Goal: Task Accomplishment & Management: Use online tool/utility

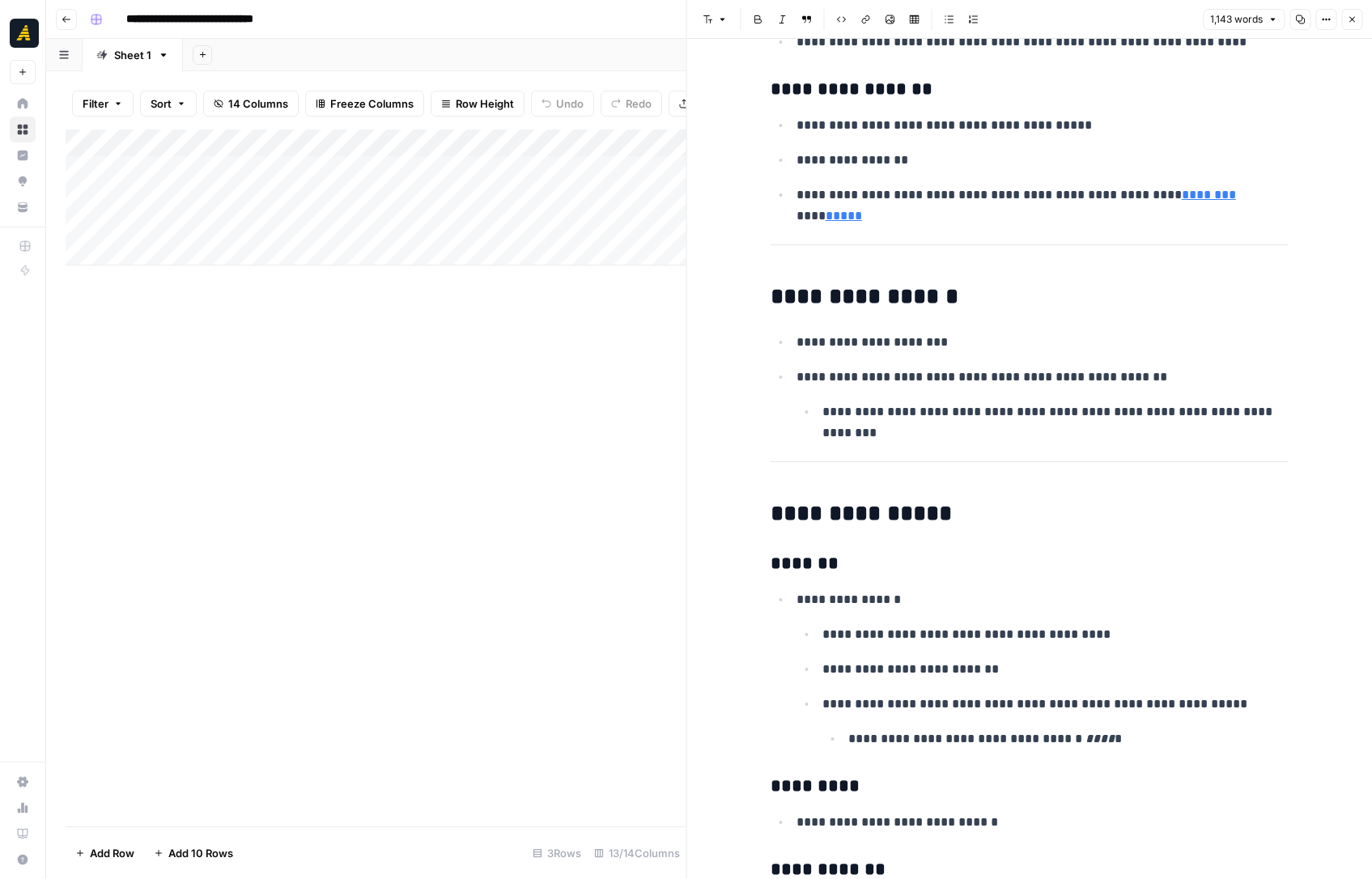
scroll to position [6468, 0]
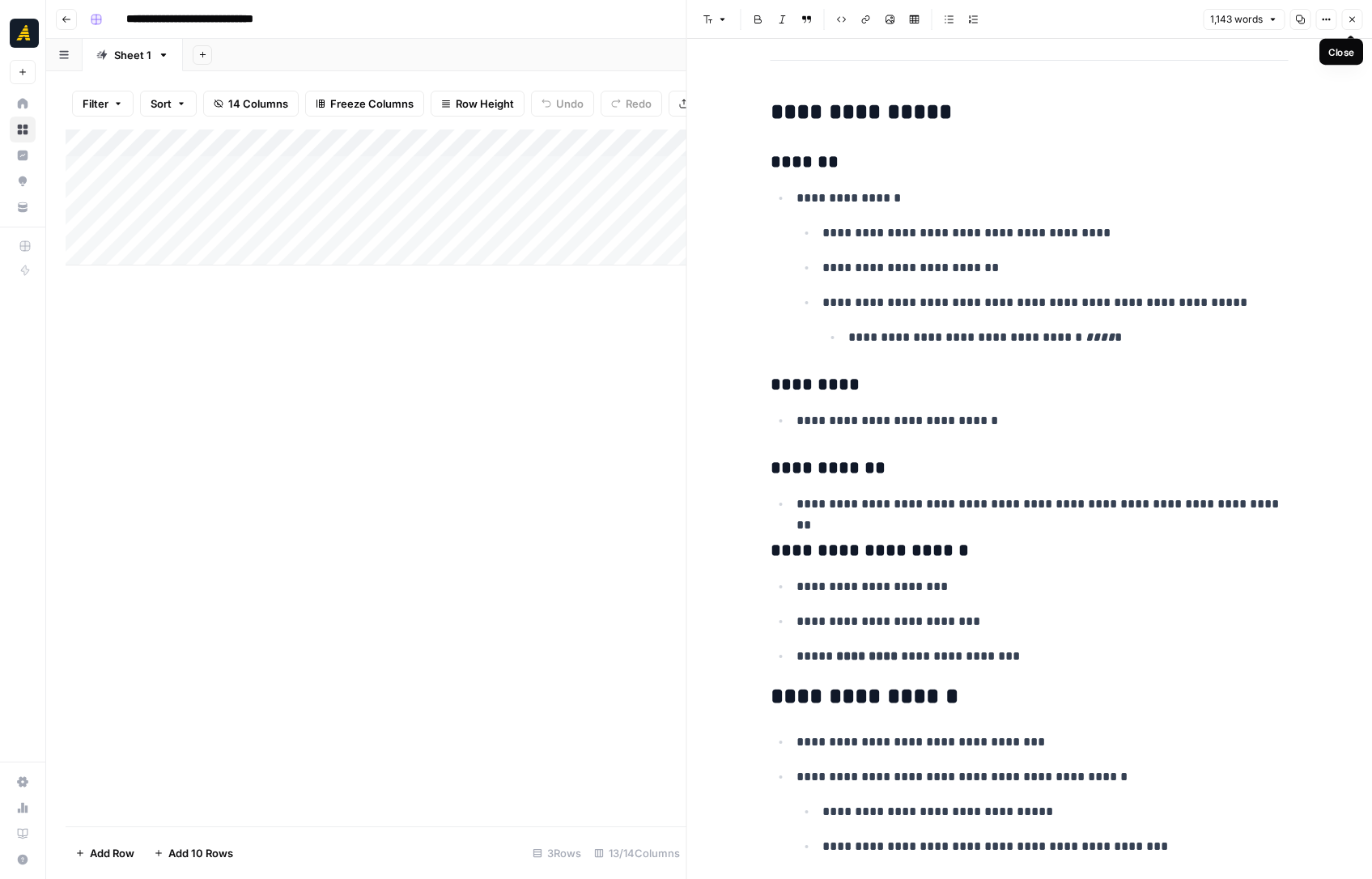
click at [1350, 16] on icon "button" at bounding box center [1352, 20] width 10 height 10
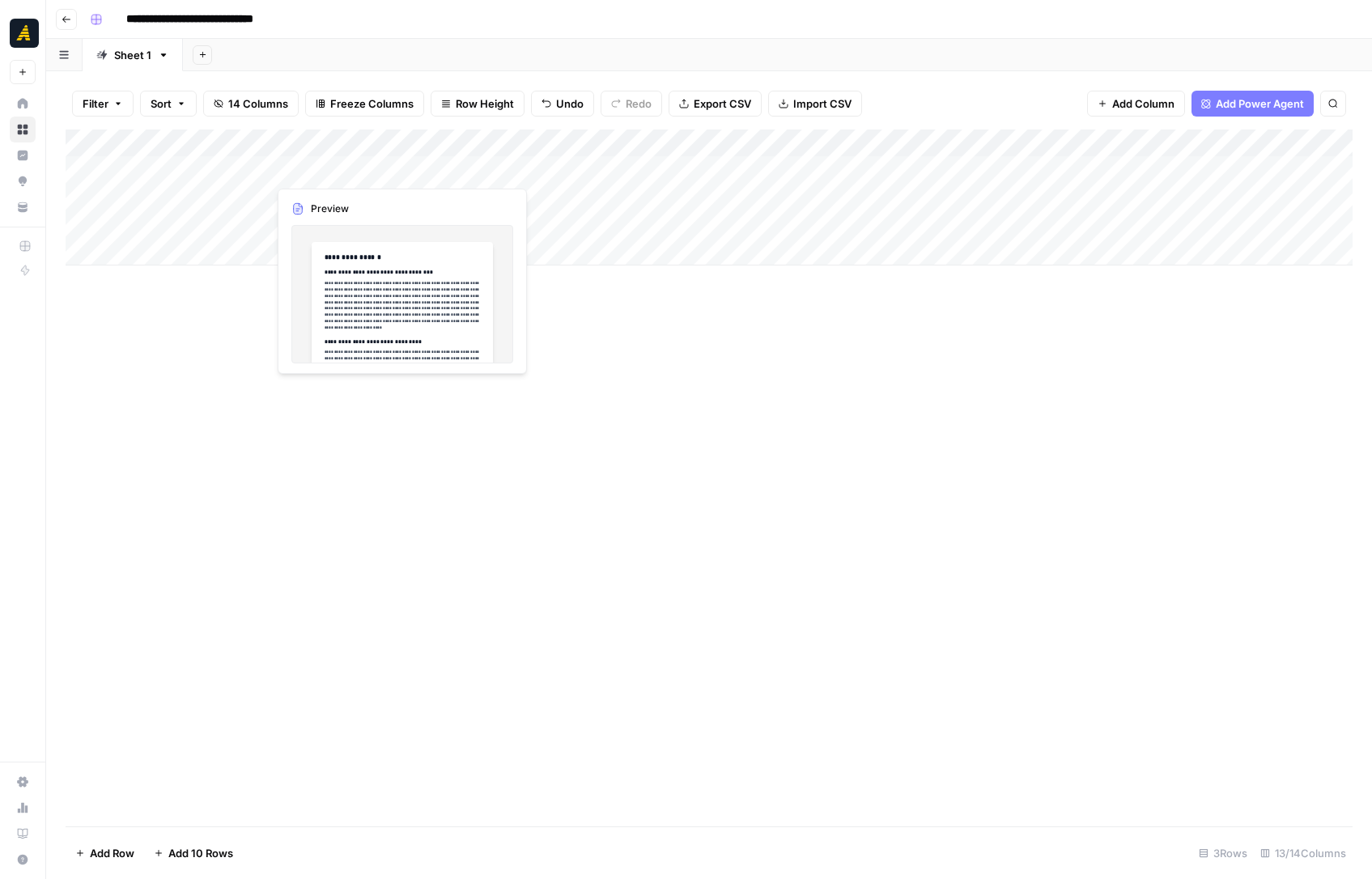
click at [331, 168] on div "Add Column" at bounding box center [709, 198] width 1287 height 136
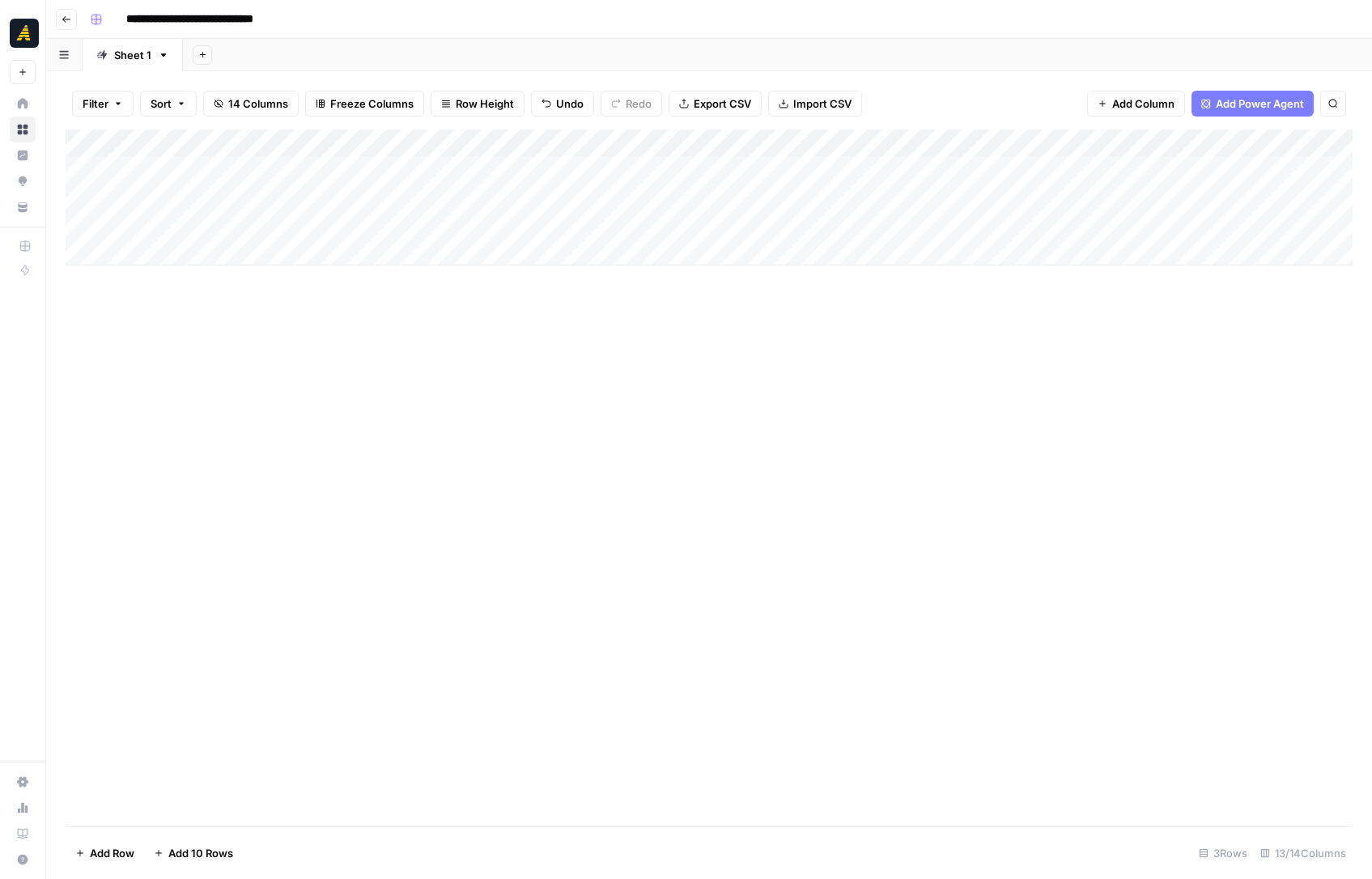
click at [398, 168] on div "Add Column" at bounding box center [709, 198] width 1287 height 136
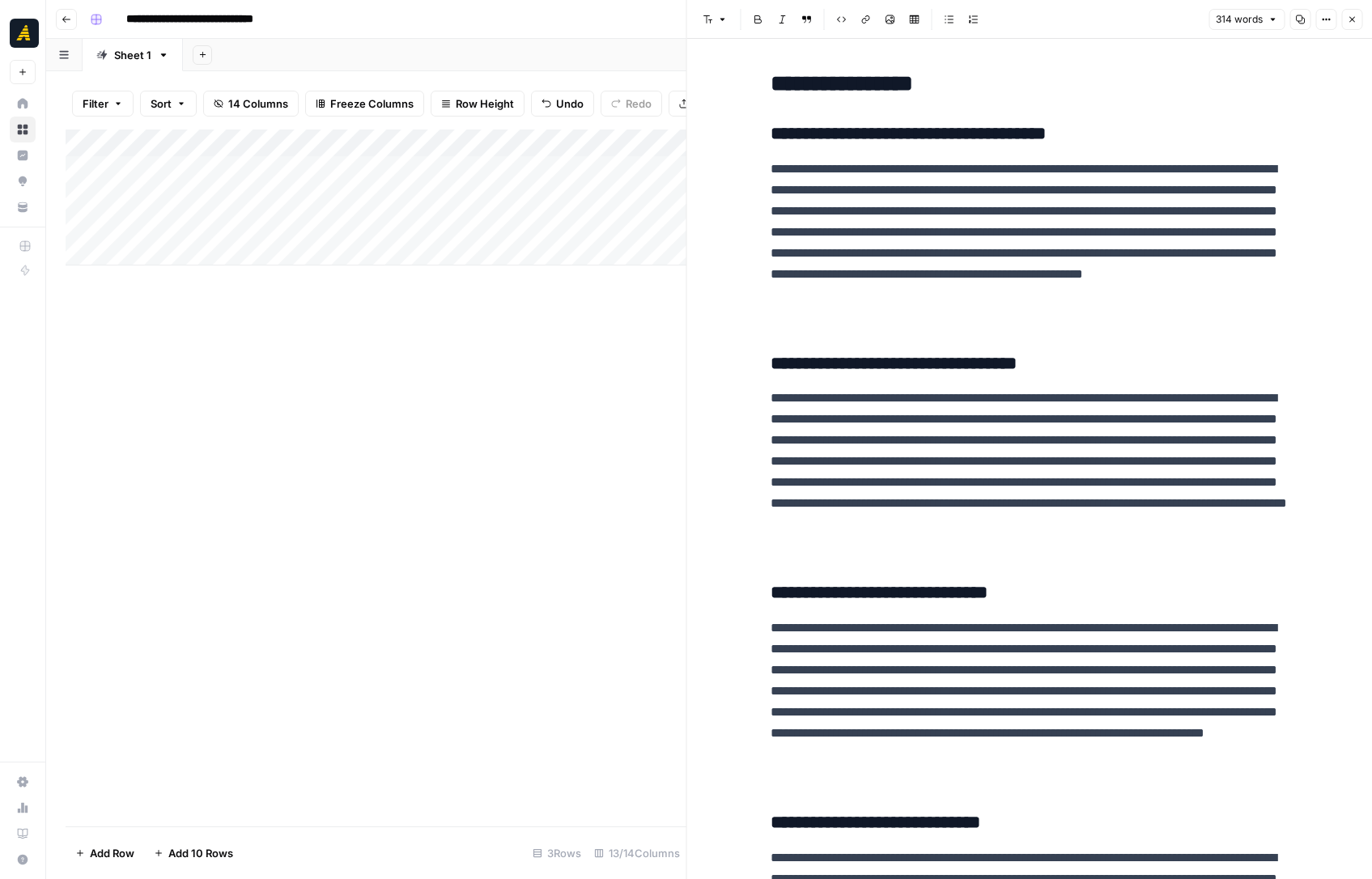
click at [1356, 15] on button "Close" at bounding box center [1352, 20] width 21 height 21
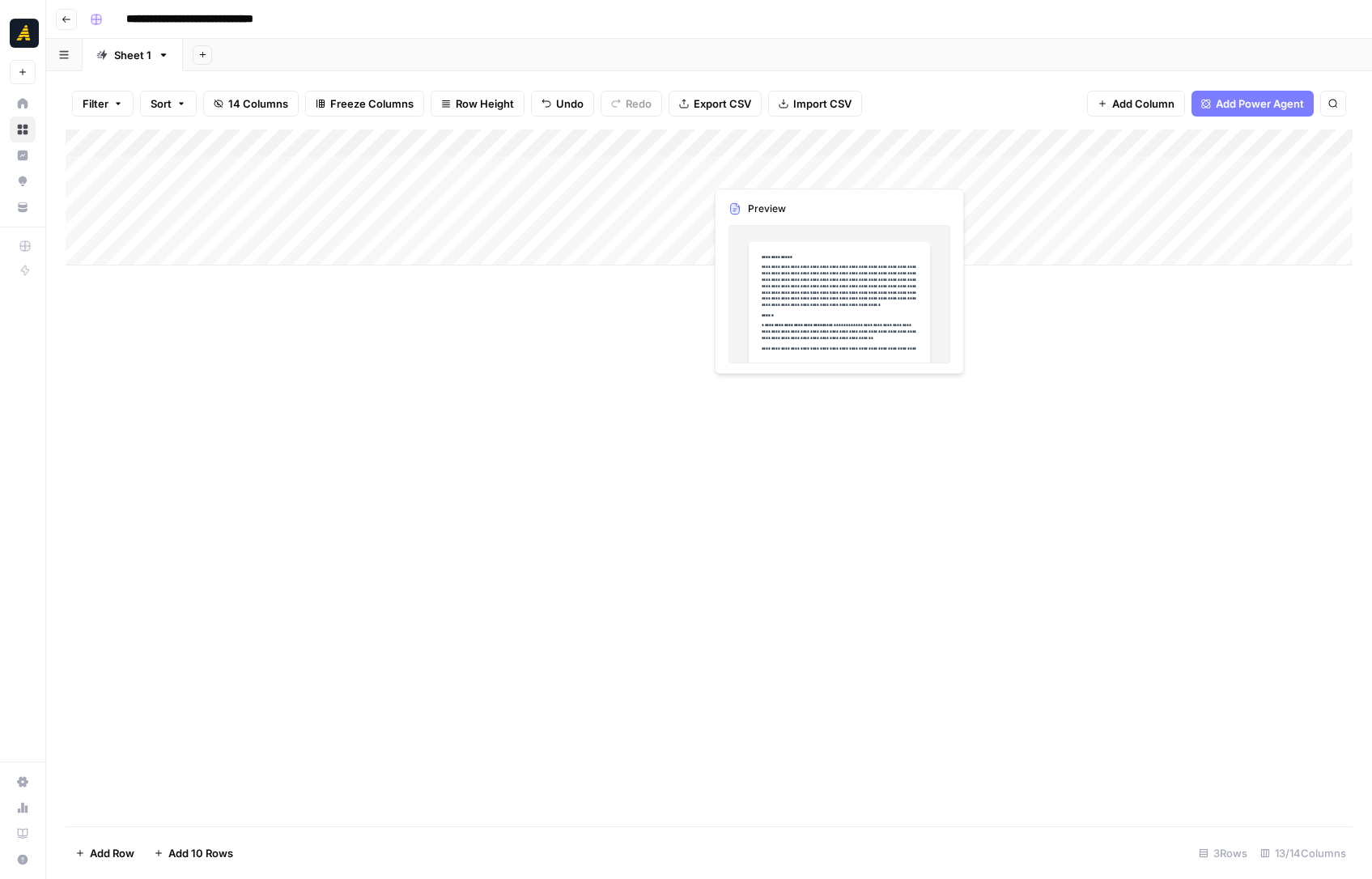
click at [761, 171] on div "Add Column" at bounding box center [709, 198] width 1287 height 136
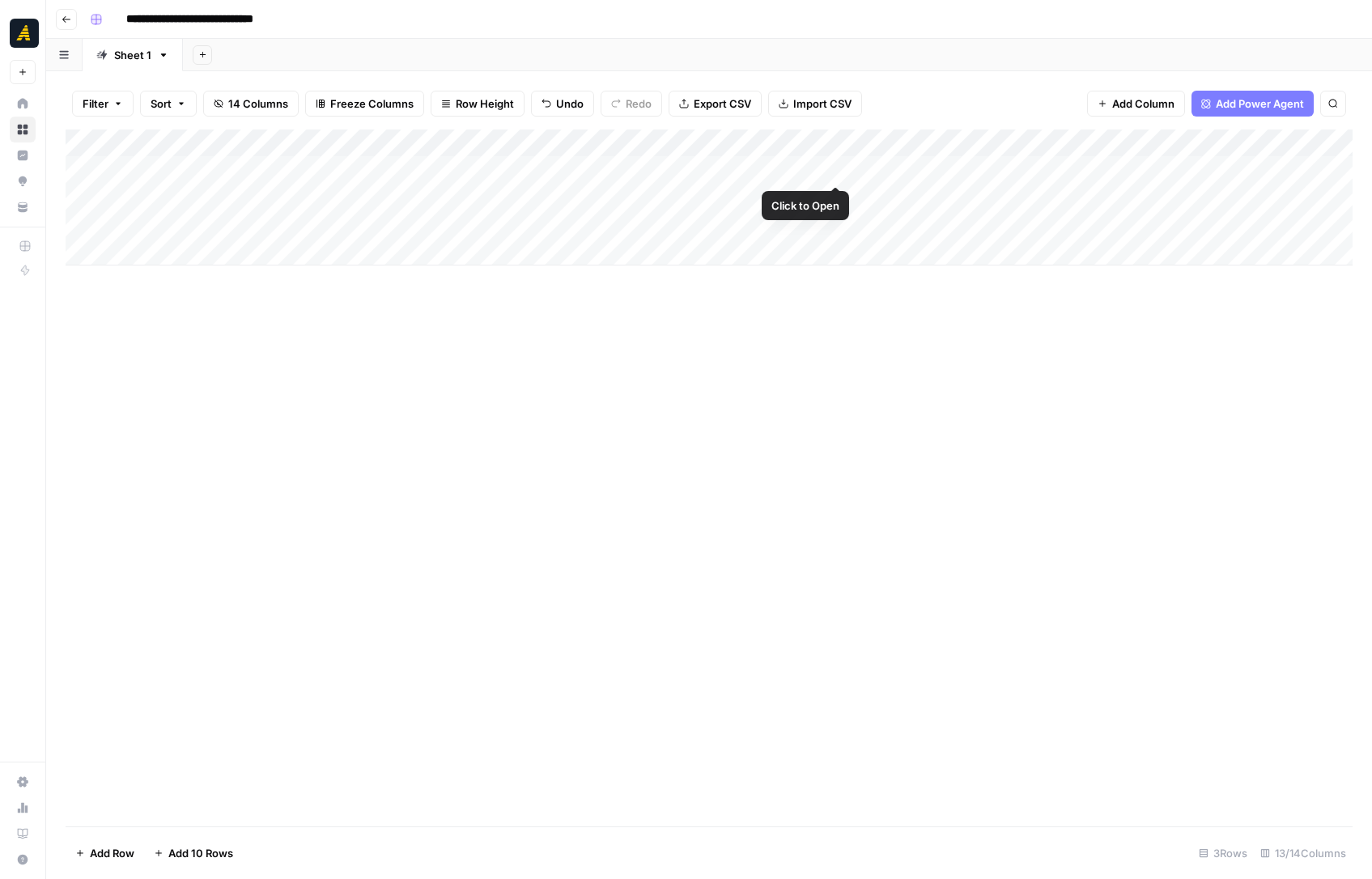
click at [845, 172] on div "Add Column" at bounding box center [709, 198] width 1287 height 136
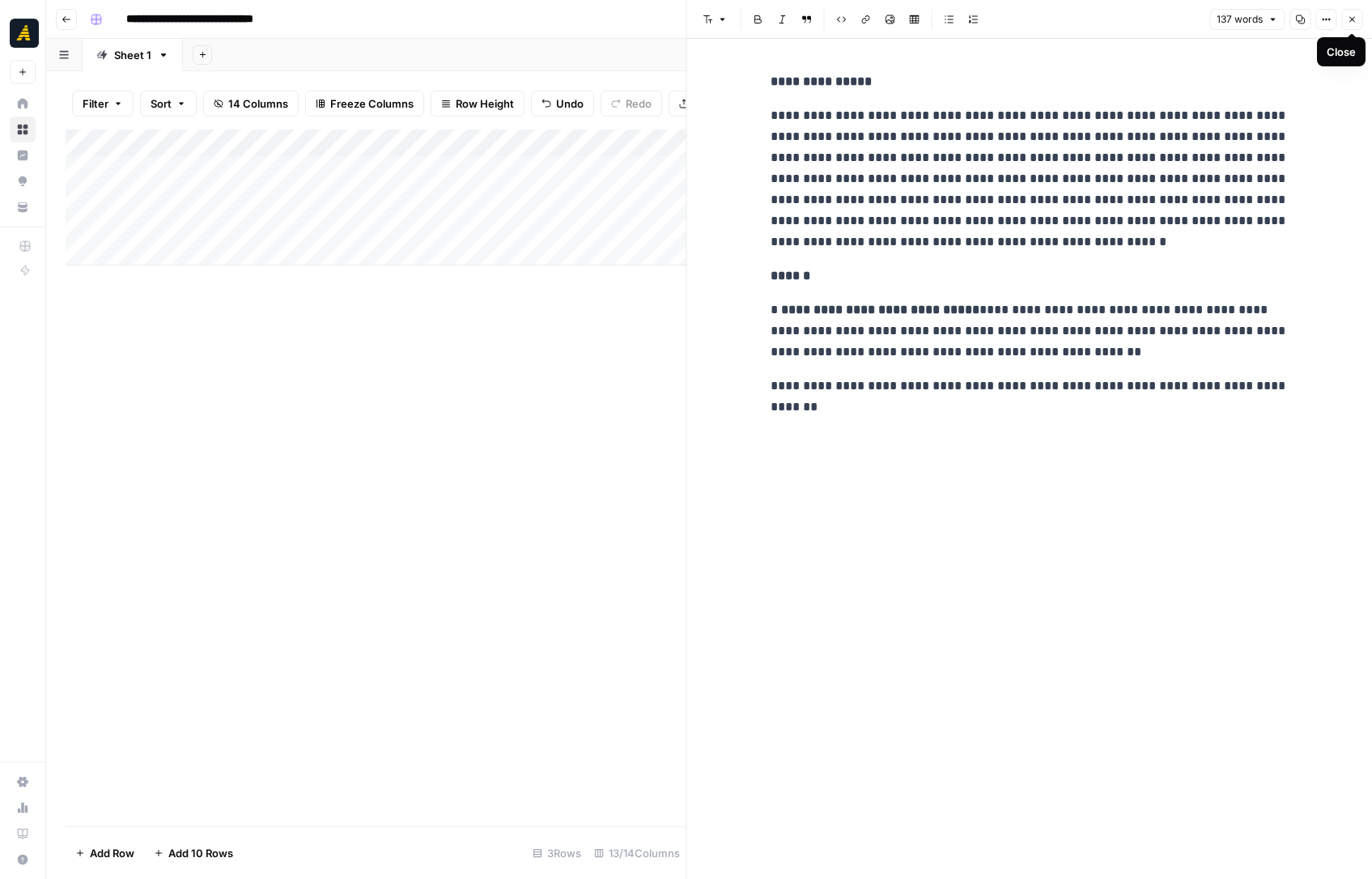
click at [1349, 11] on button "Close" at bounding box center [1352, 20] width 21 height 21
